Goal: Task Accomplishment & Management: Manage account settings

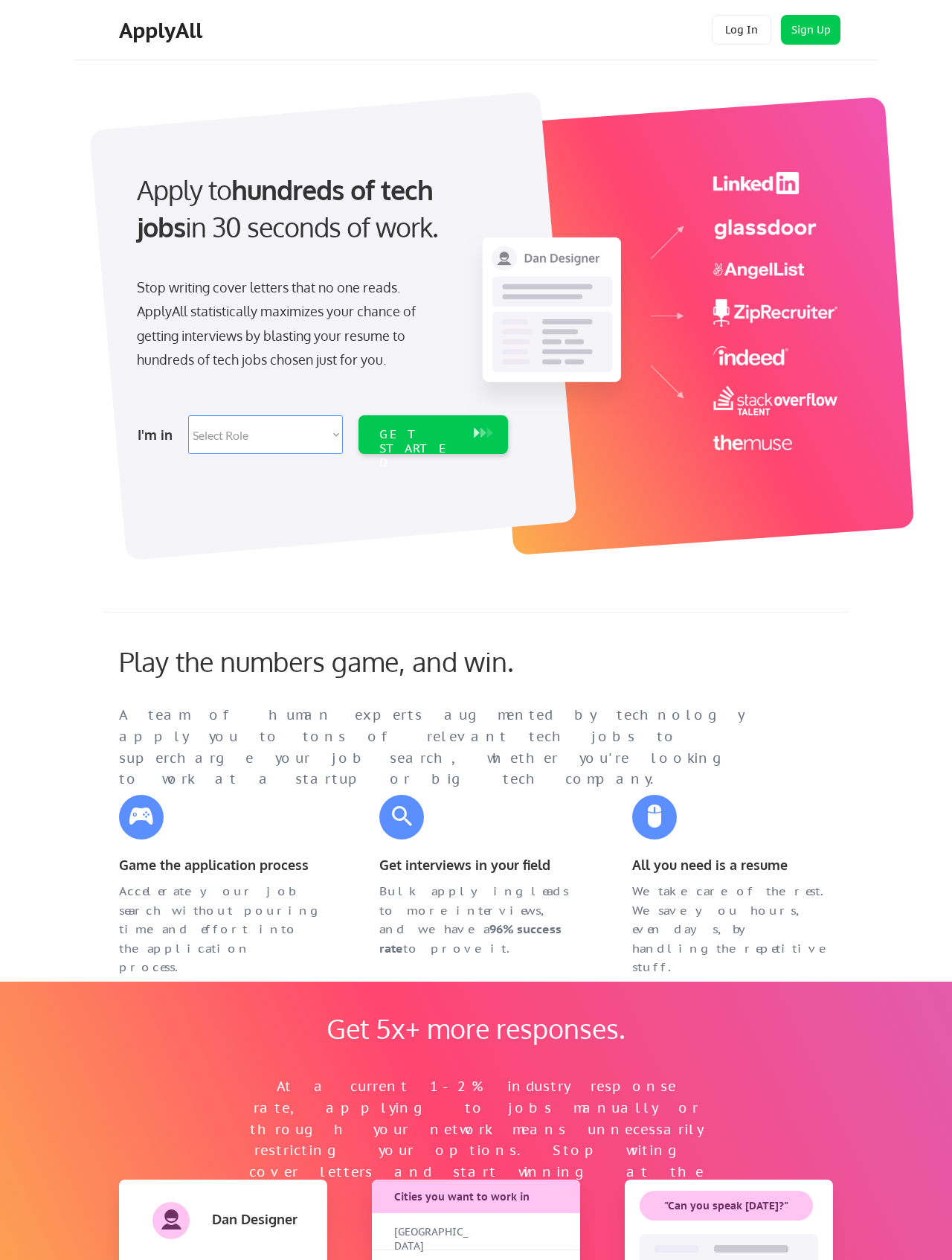
click at [727, 30] on button "Log In" at bounding box center [742, 30] width 60 height 30
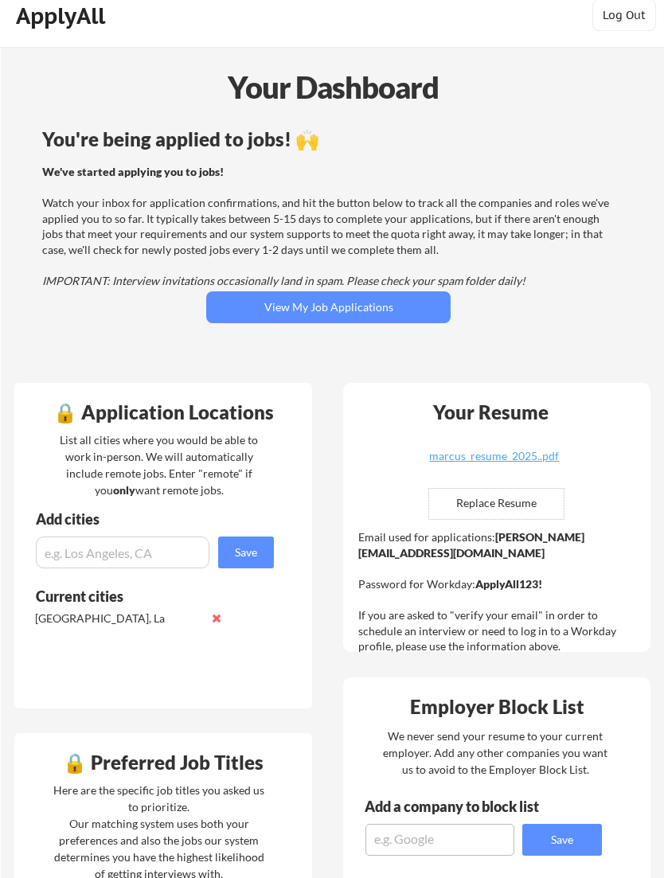
scroll to position [14, 0]
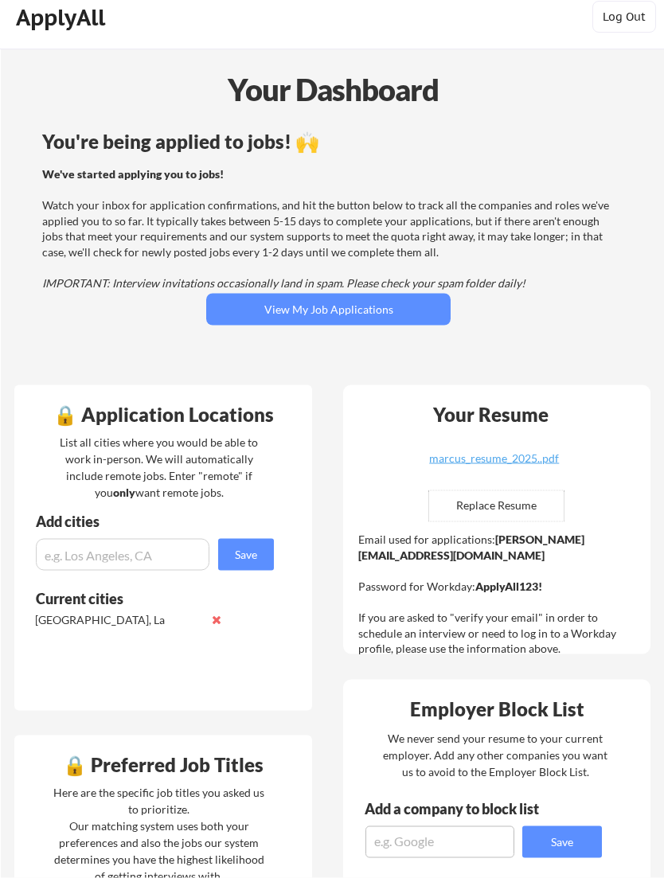
click at [376, 316] on button "View My Job Applications" at bounding box center [328, 310] width 244 height 32
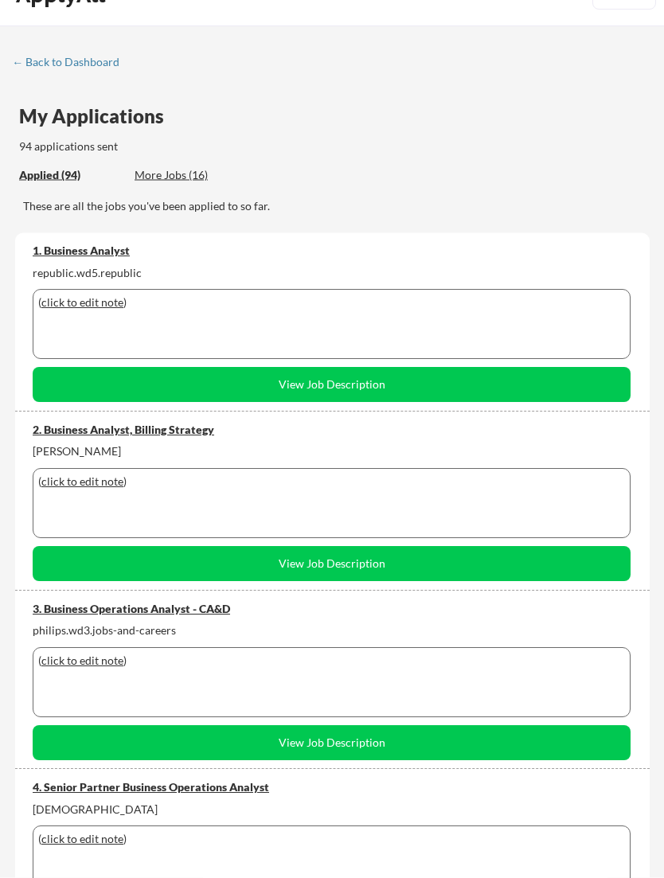
scroll to position [39, 0]
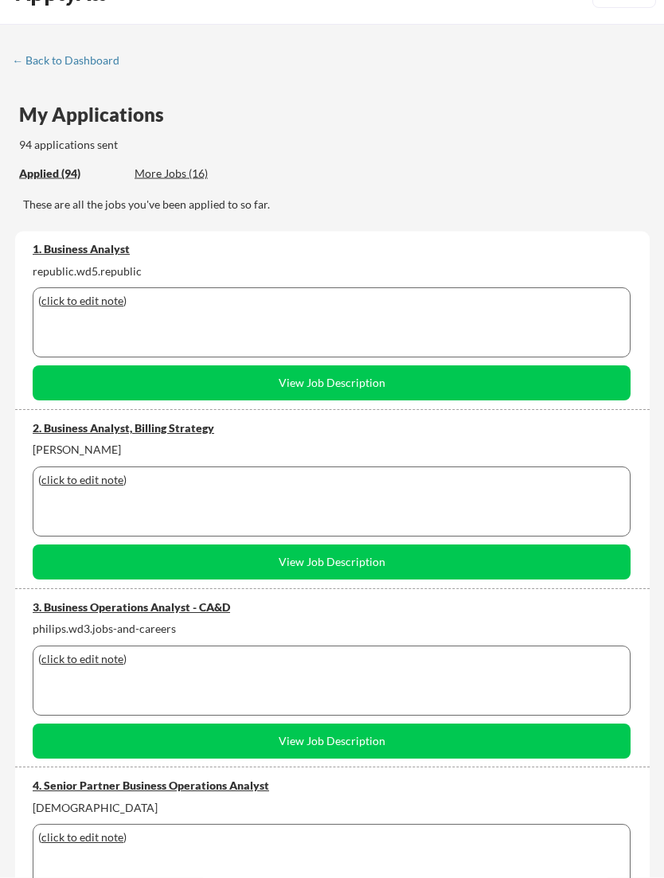
click at [110, 264] on div "republic.wd5.republic" at bounding box center [332, 272] width 598 height 16
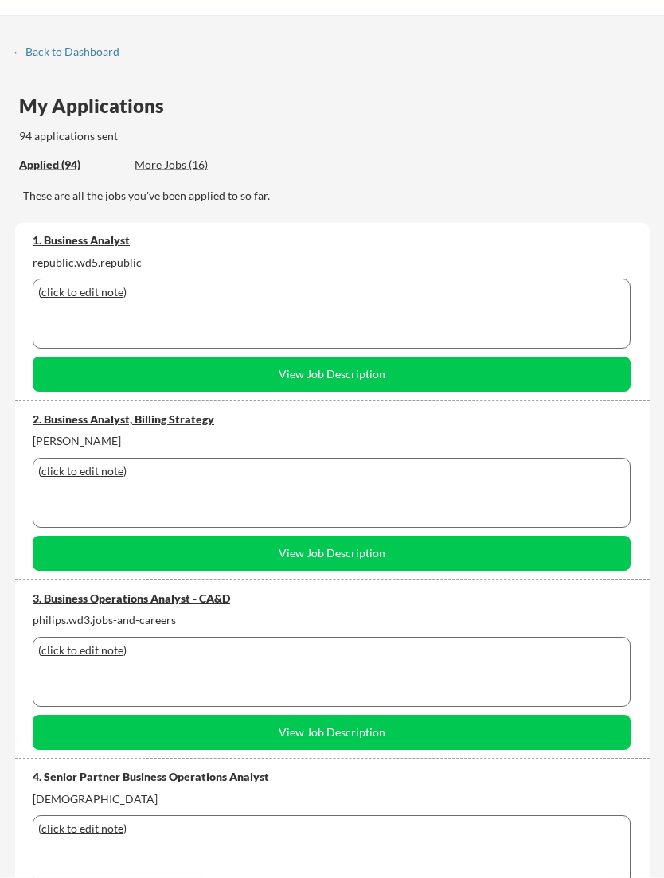
scroll to position [49, 0]
click at [165, 420] on div "2. Business Analyst, Billing Strategy" at bounding box center [332, 420] width 598 height 16
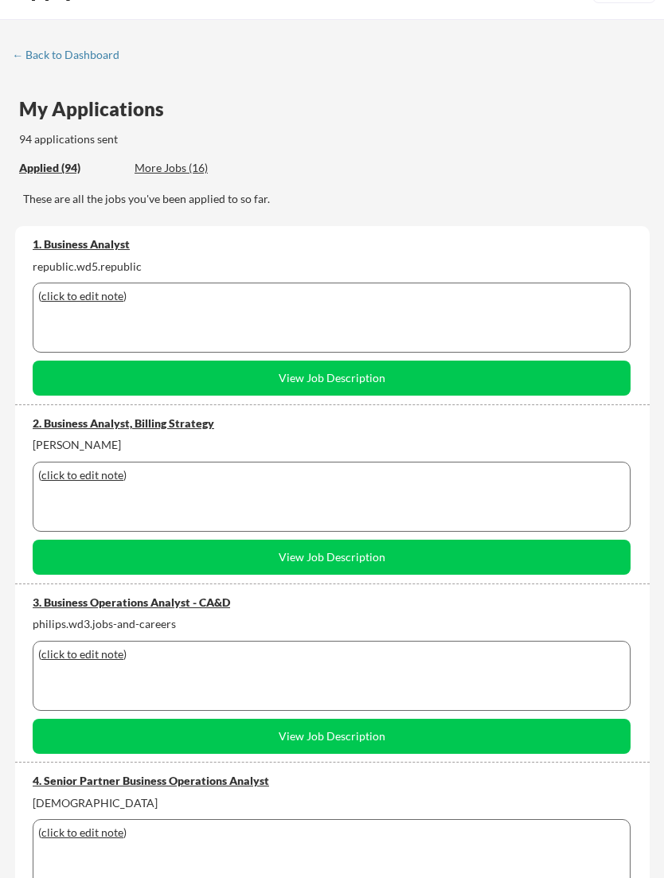
scroll to position [0, 0]
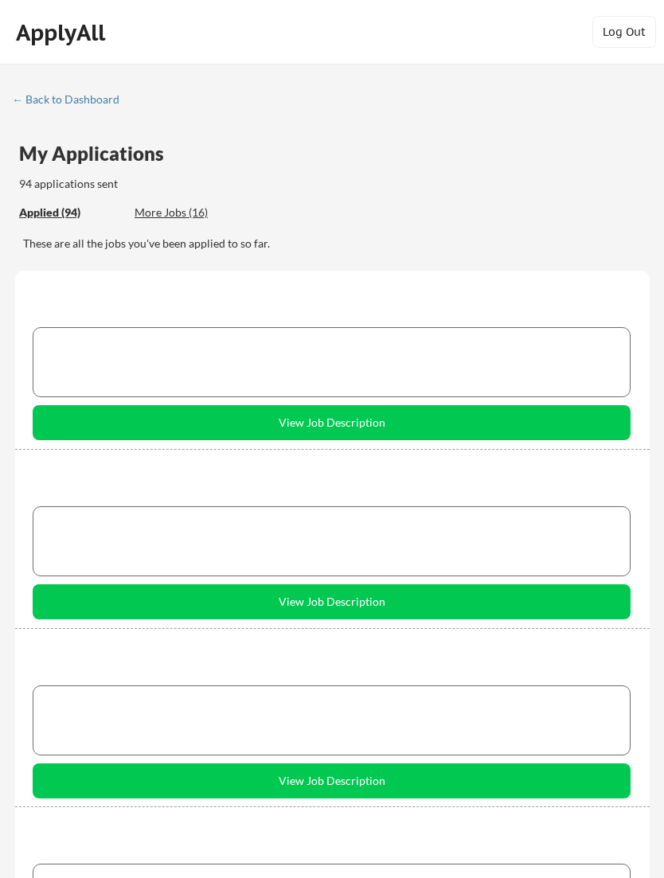
click at [187, 214] on div "More Jobs (16)" at bounding box center [193, 213] width 117 height 16
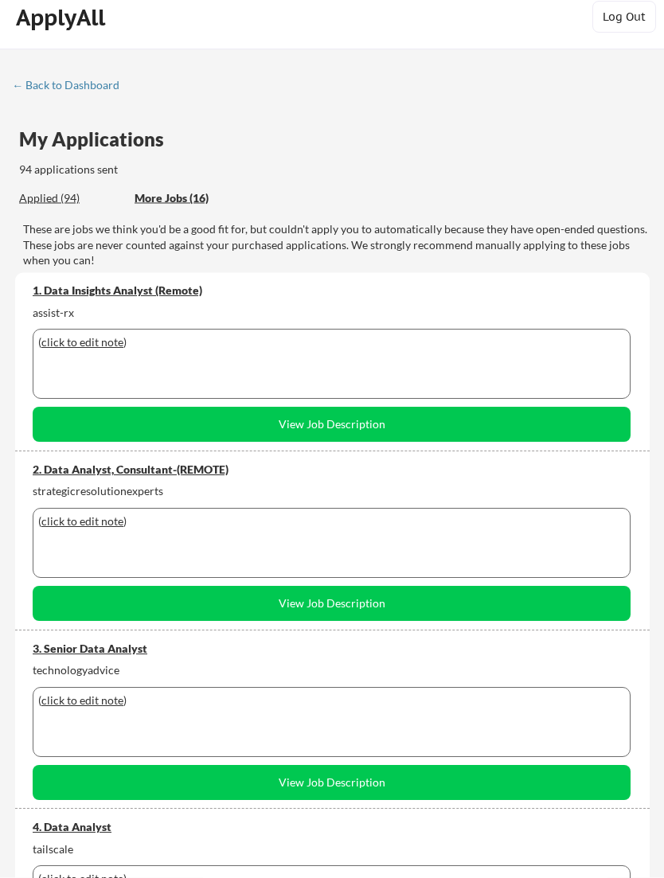
scroll to position [16, 0]
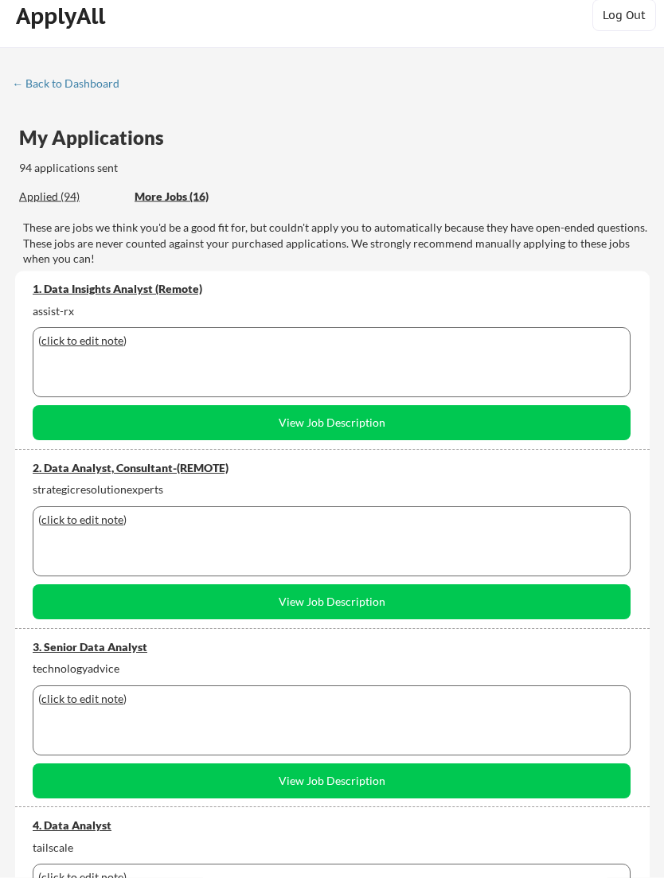
click at [41, 203] on div "Applied (94)" at bounding box center [70, 197] width 103 height 17
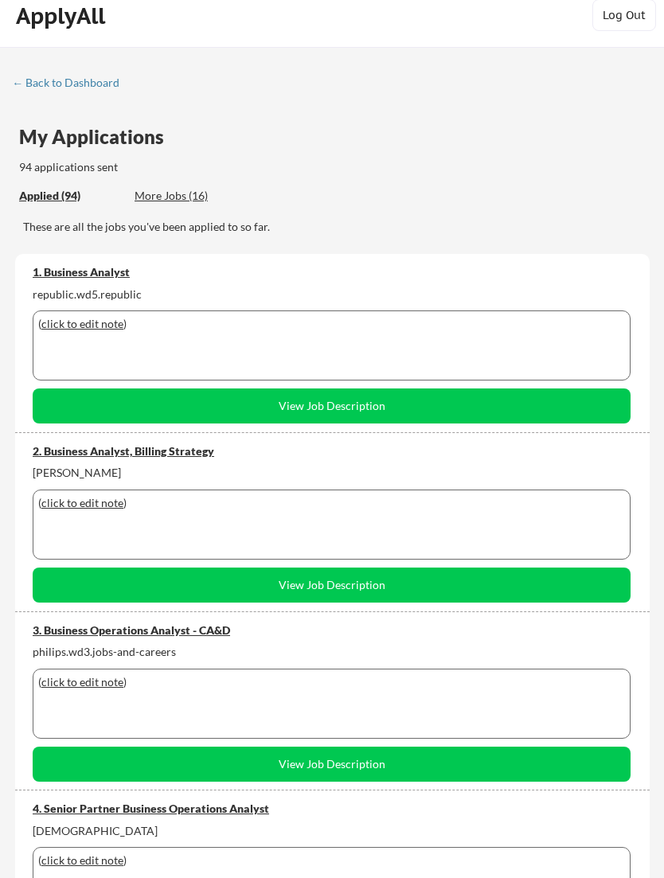
click at [68, 197] on div "Applied (94)" at bounding box center [70, 196] width 103 height 16
